Goal: Task Accomplishment & Management: Manage account settings

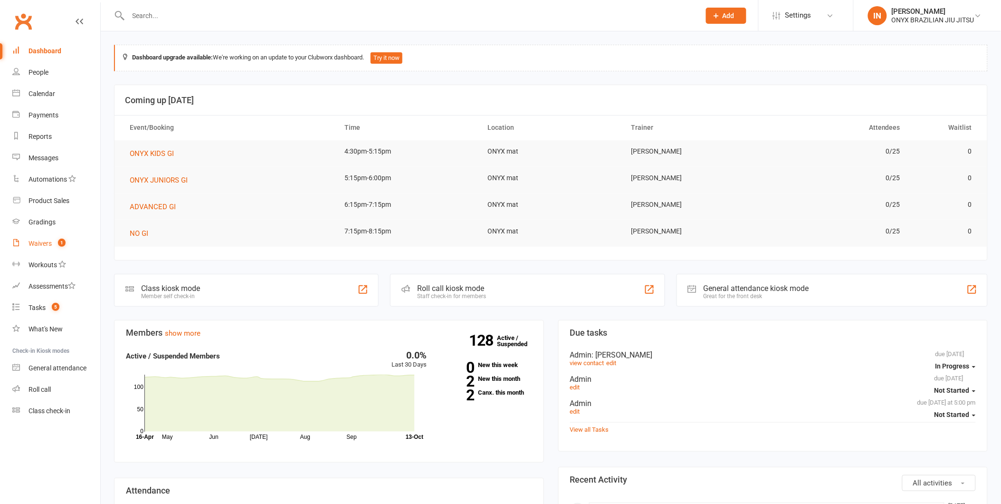
click at [40, 245] on div "Waivers" at bounding box center [40, 243] width 23 height 8
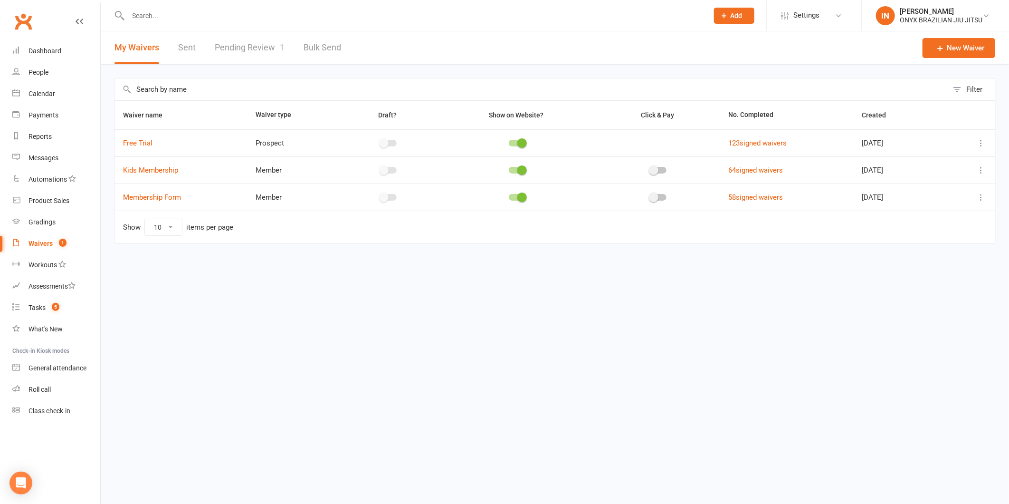
click at [251, 44] on link "Pending Review 1" at bounding box center [250, 47] width 70 height 33
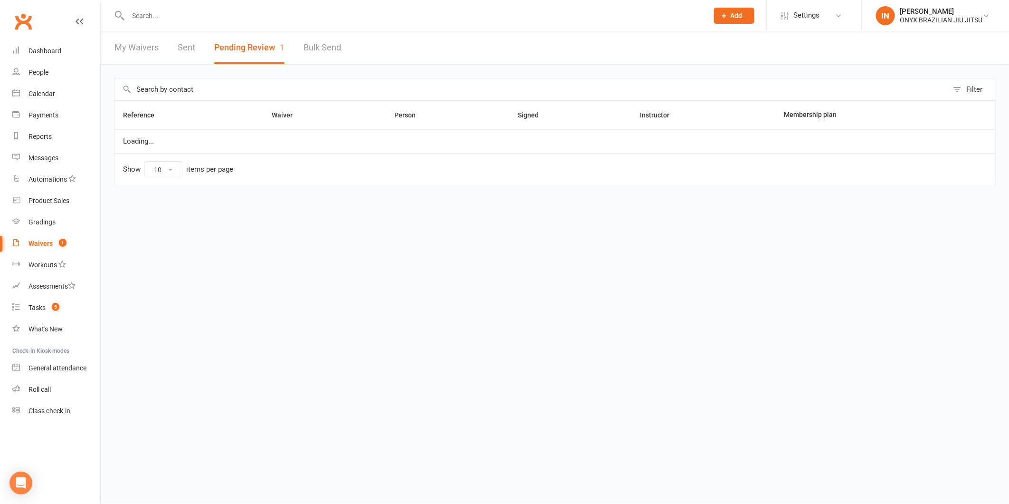
select select "25"
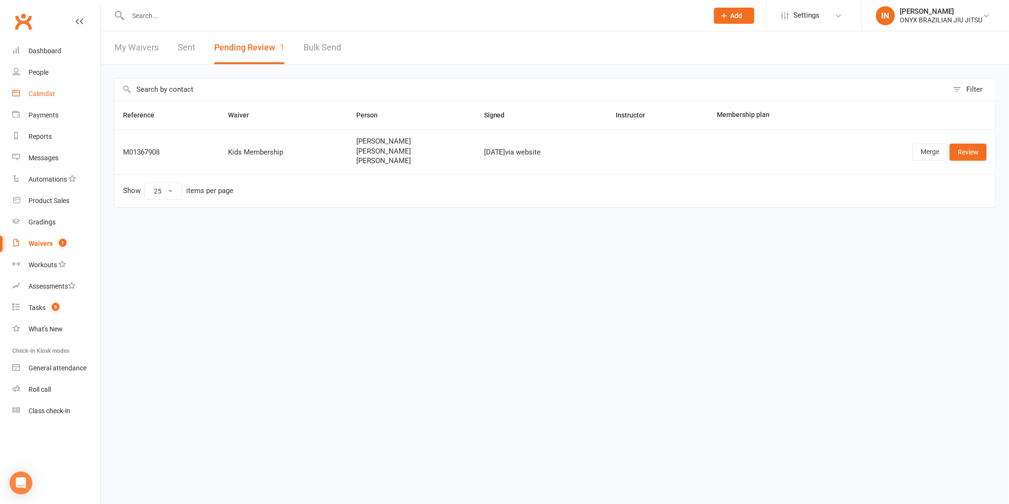
click at [45, 98] on link "Calendar" at bounding box center [56, 93] width 88 height 21
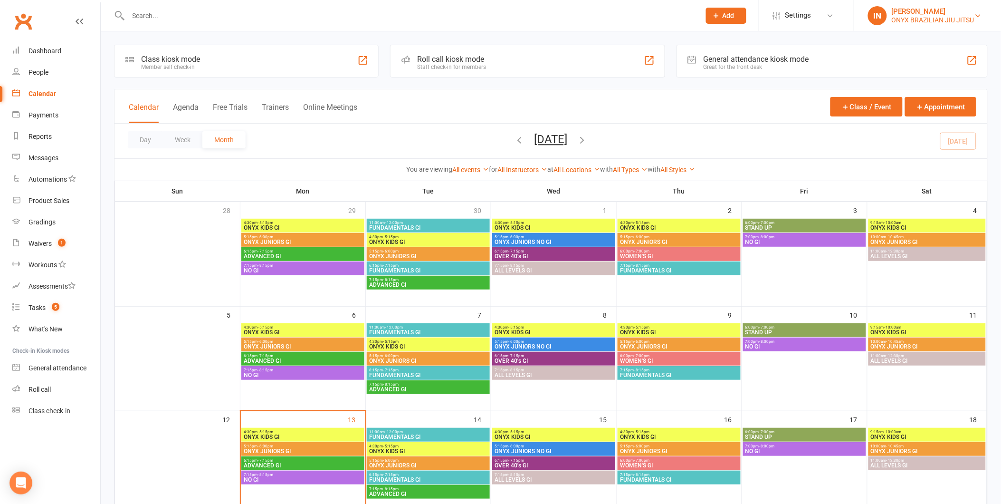
click at [918, 13] on div "[PERSON_NAME]" at bounding box center [933, 11] width 83 height 9
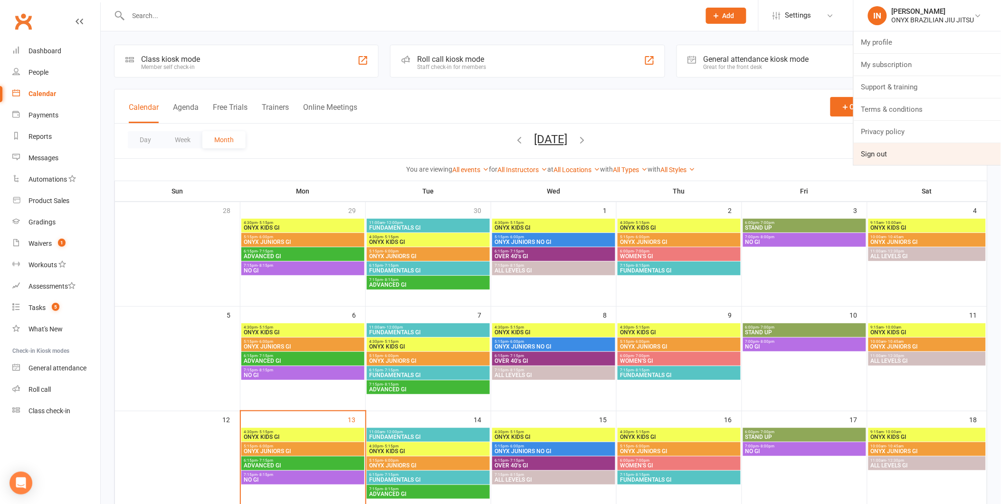
click at [938, 154] on link "Sign out" at bounding box center [927, 154] width 147 height 22
